Goal: Understand process/instructions: Learn about a topic

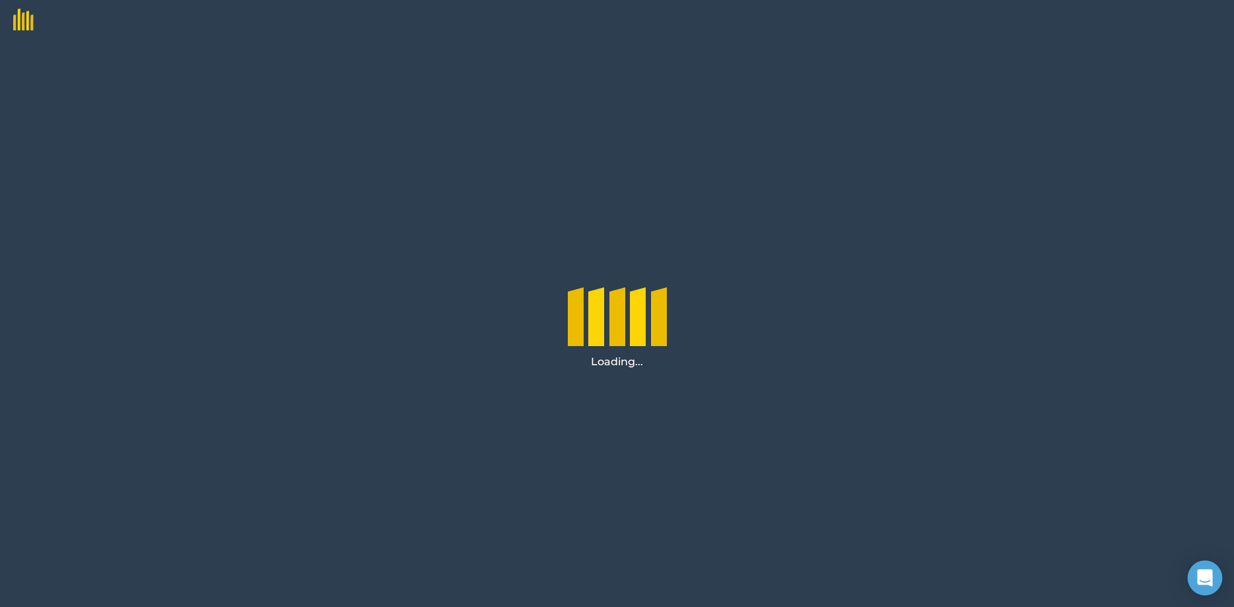
click at [1207, 580] on icon "Open Intercom Messenger" at bounding box center [1204, 577] width 17 height 17
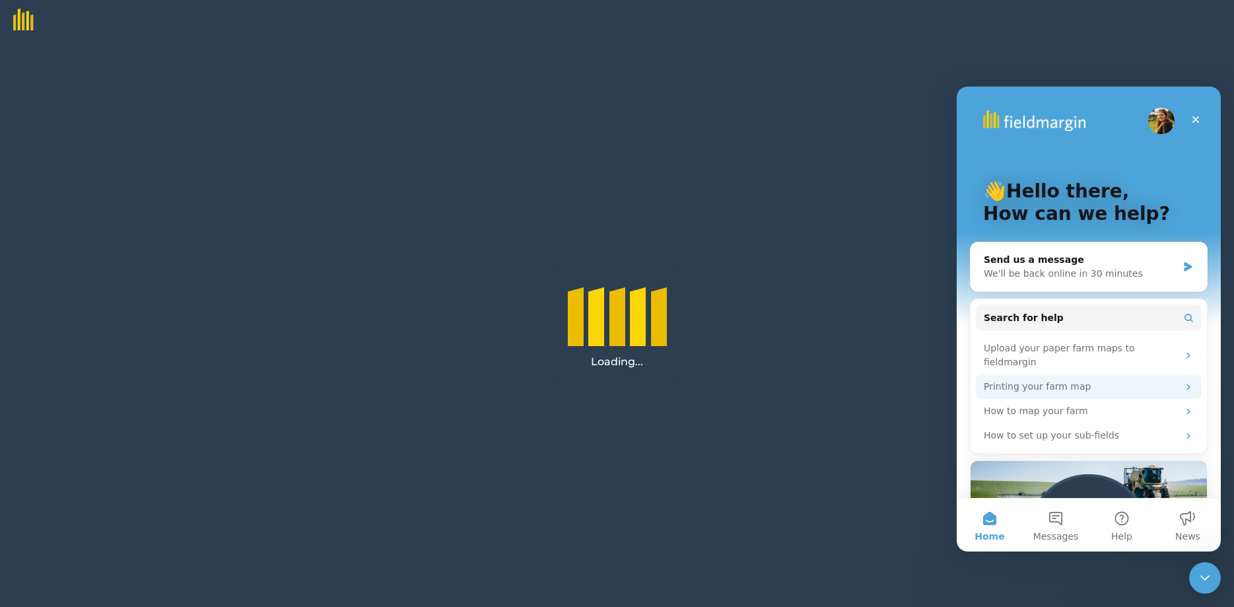
click at [1041, 380] on div "Printing your farm map" at bounding box center [1081, 387] width 194 height 14
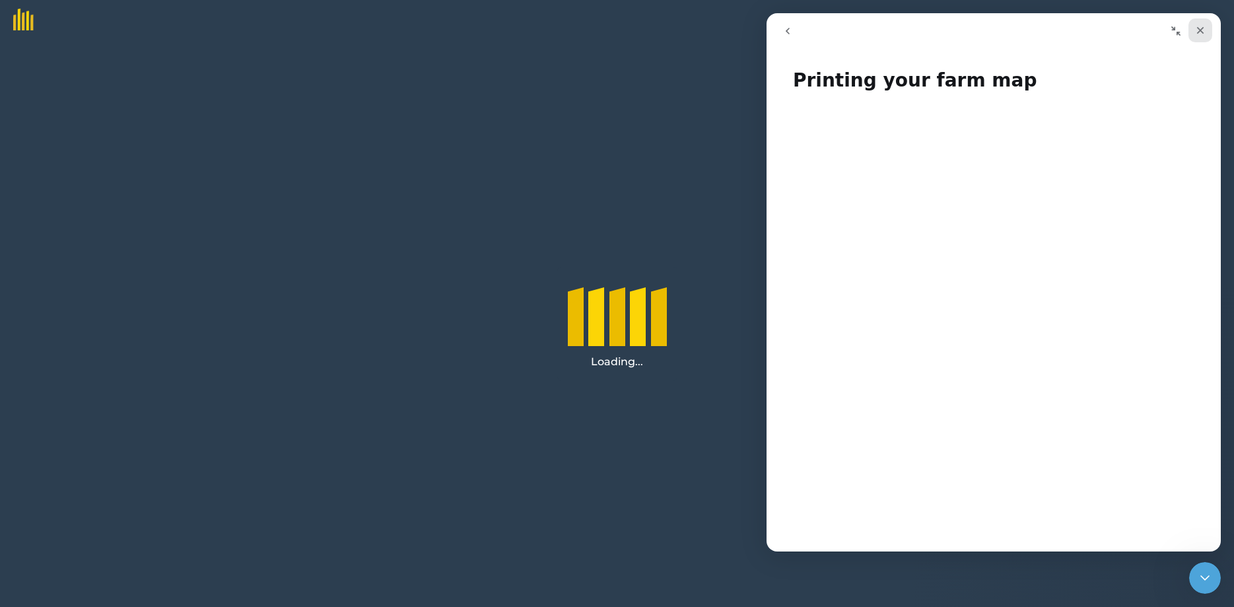
click at [1198, 30] on icon "Close" at bounding box center [1200, 30] width 11 height 11
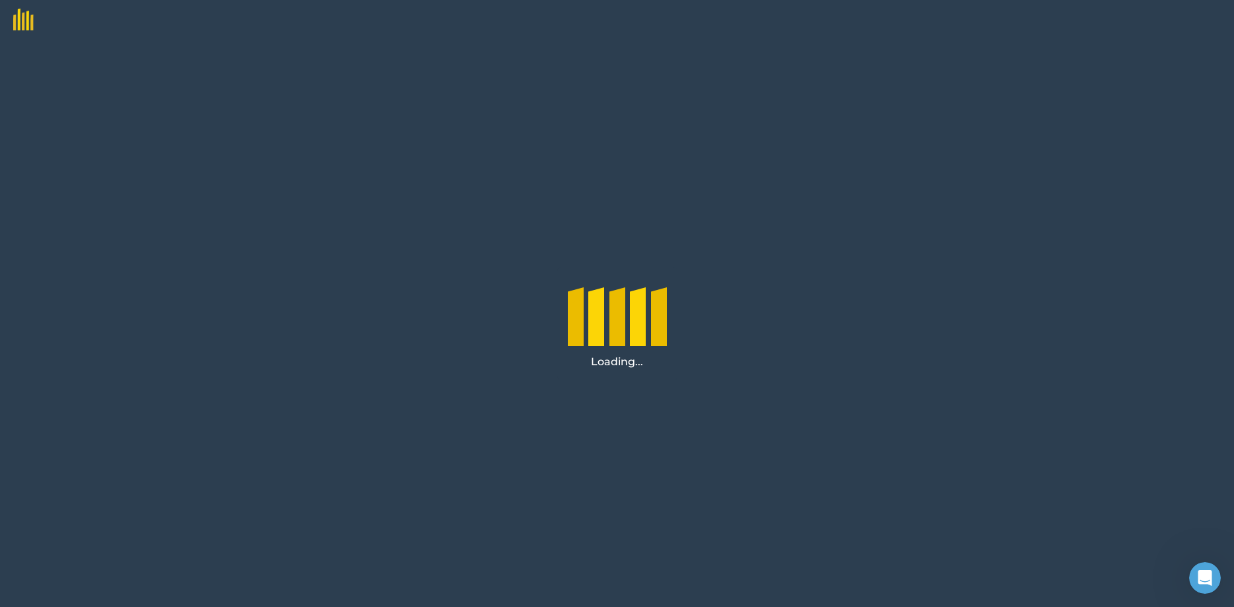
click at [465, 90] on div "Loading..." at bounding box center [617, 323] width 1234 height 567
